Goal: Task Accomplishment & Management: Use online tool/utility

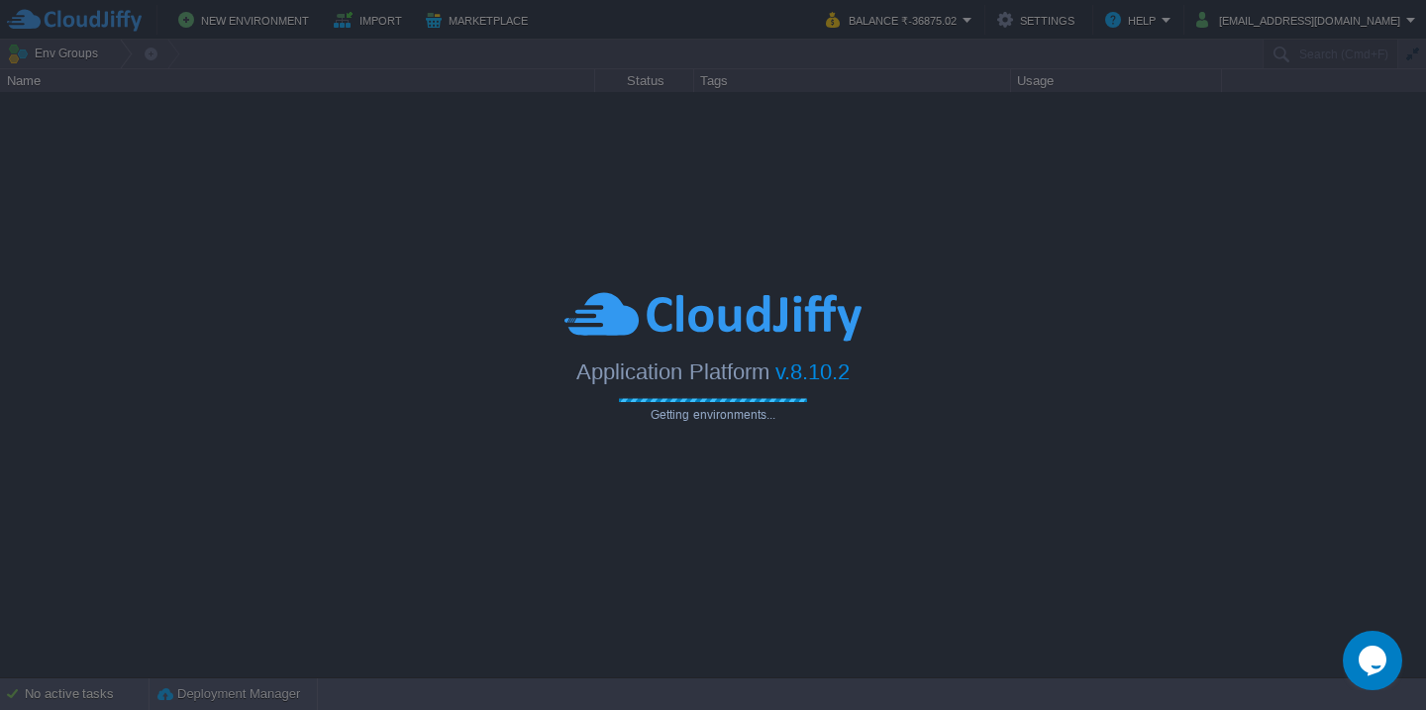
click at [781, 303] on img at bounding box center [712, 316] width 297 height 54
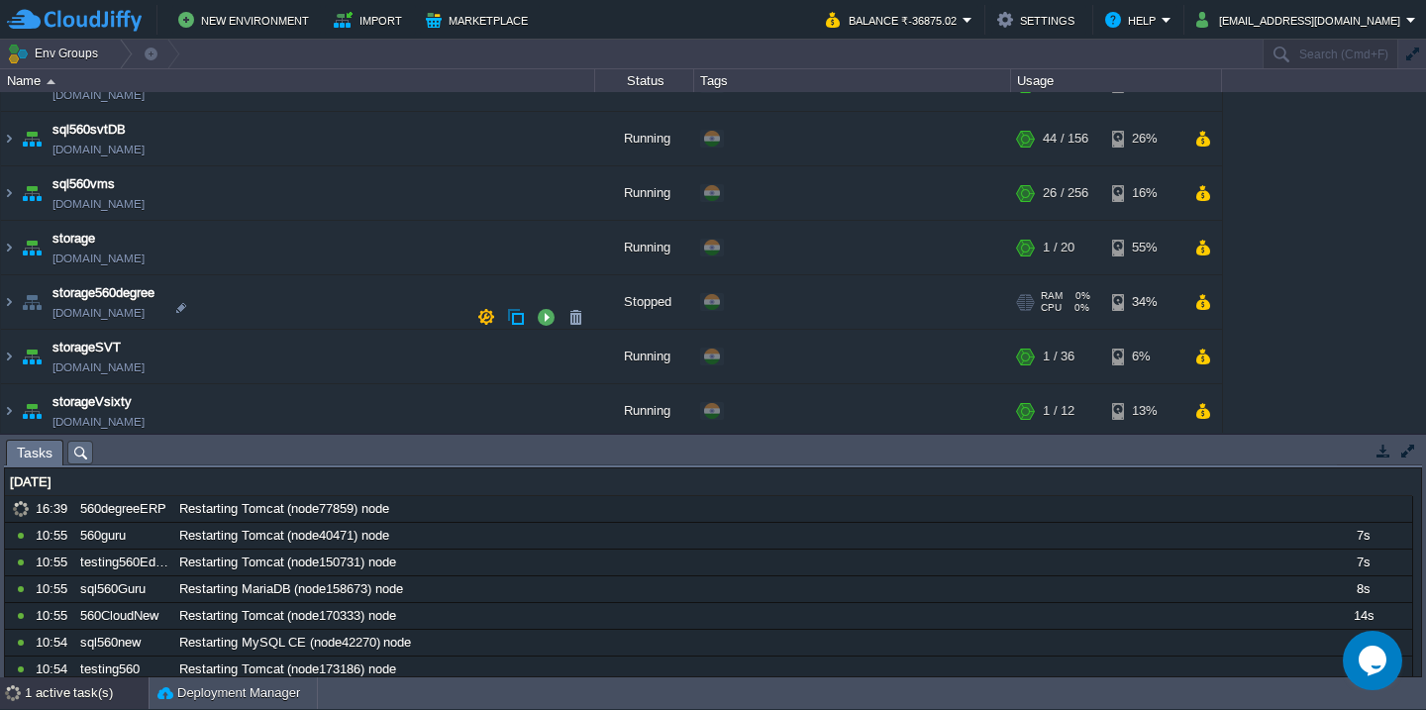
scroll to position [1129, 0]
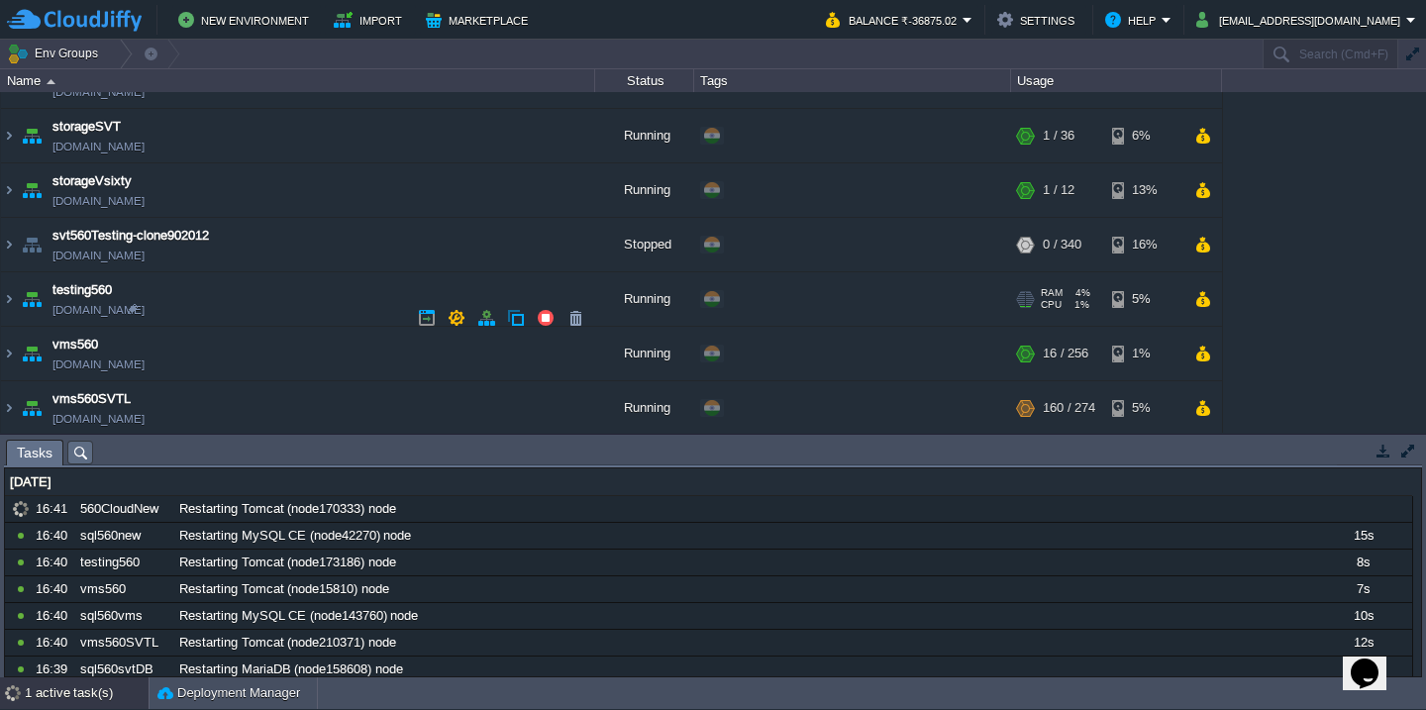
scroll to position [1129, 0]
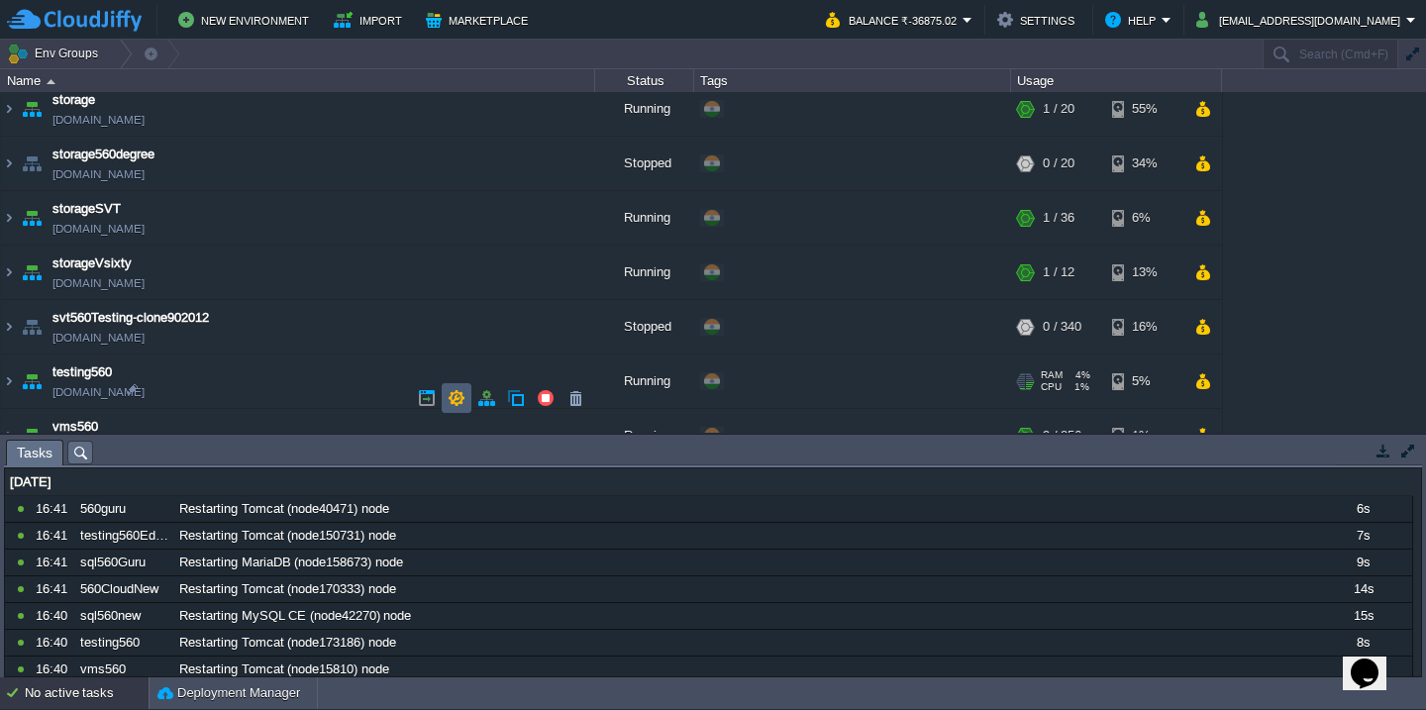
scroll to position [1129, 0]
